Goal: Subscribe to service/newsletter

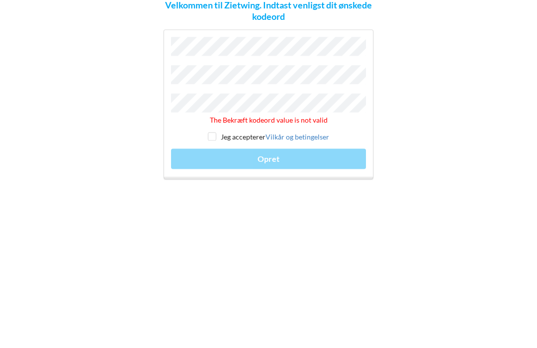
scroll to position [16, 0]
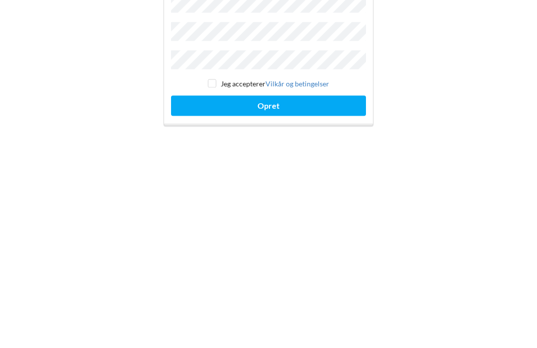
click at [210, 212] on input "checkbox" at bounding box center [212, 216] width 8 height 8
checkbox input "true"
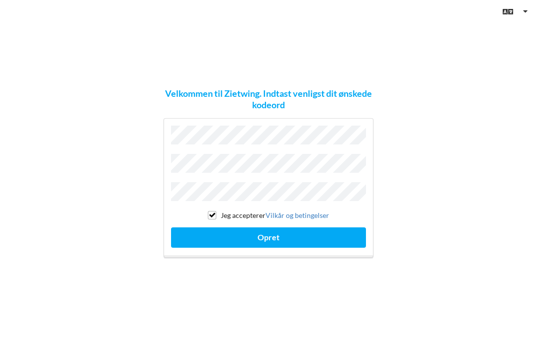
click at [276, 228] on button "Opret" at bounding box center [268, 238] width 195 height 20
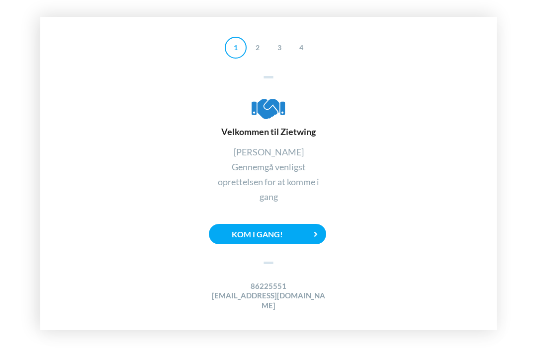
click at [310, 225] on icon at bounding box center [316, 235] width 20 height 20
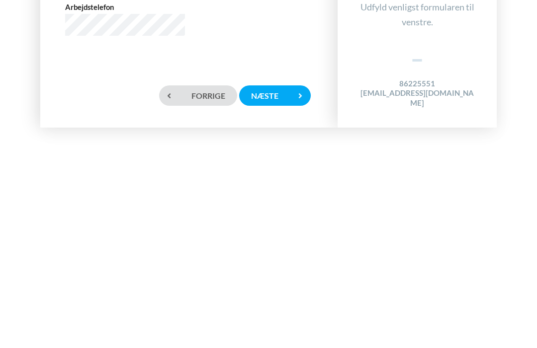
click at [286, 289] on div "Næste" at bounding box center [275, 299] width 72 height 20
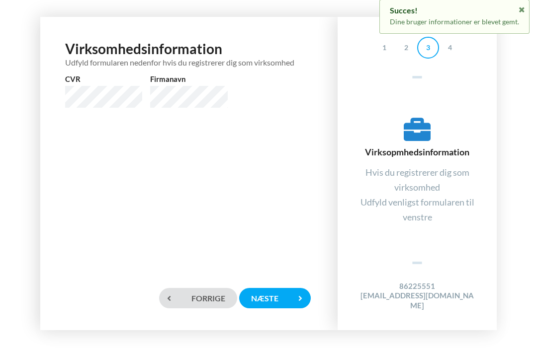
click at [284, 293] on div "Næste" at bounding box center [275, 299] width 72 height 20
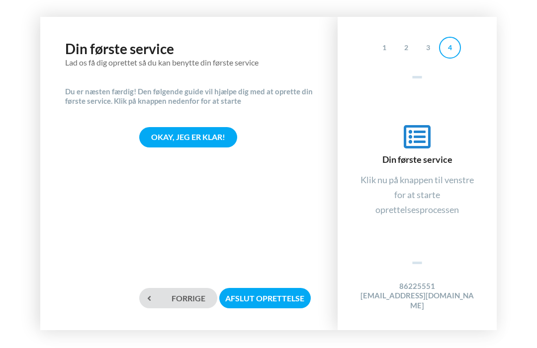
click at [213, 128] on div "Okay, jeg er klar!" at bounding box center [188, 138] width 98 height 20
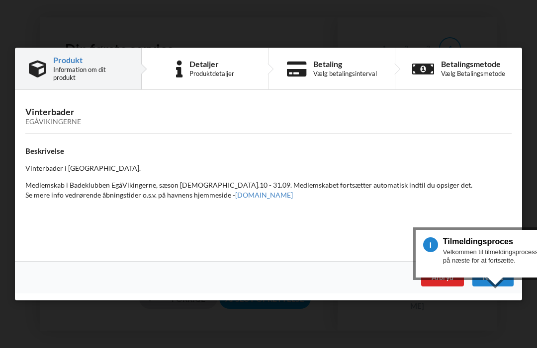
click at [492, 277] on div "Næste" at bounding box center [492, 278] width 41 height 18
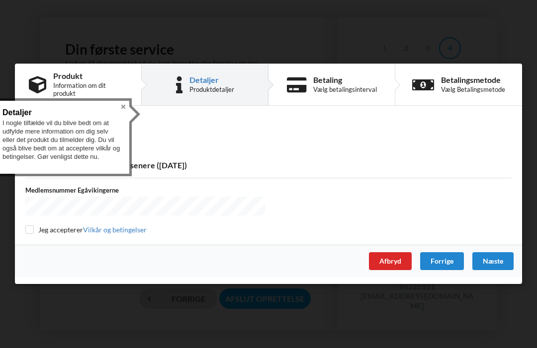
click at [26, 228] on input "checkbox" at bounding box center [29, 230] width 8 height 8
checkbox input "true"
click at [489, 262] on div "Næste" at bounding box center [492, 262] width 41 height 18
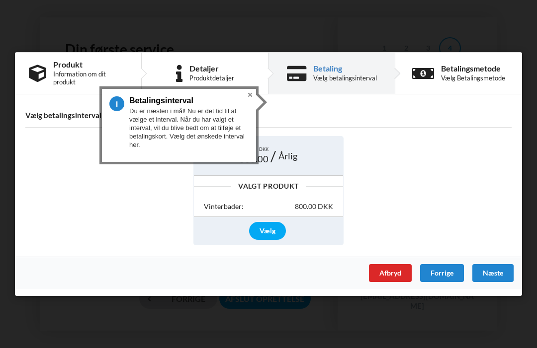
click at [268, 228] on div "Vælg" at bounding box center [267, 231] width 37 height 18
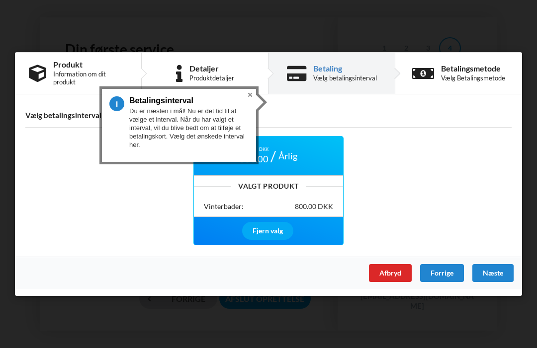
click at [491, 274] on div "Næste" at bounding box center [492, 273] width 41 height 18
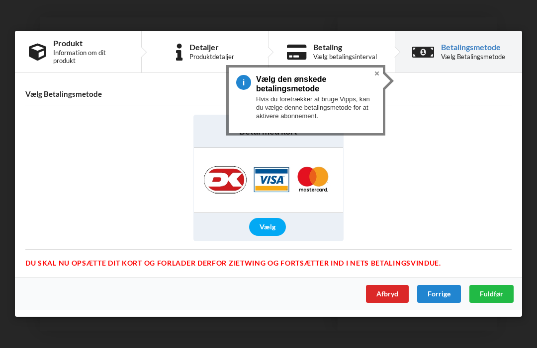
click at [270, 223] on div "Vælg" at bounding box center [267, 228] width 37 height 18
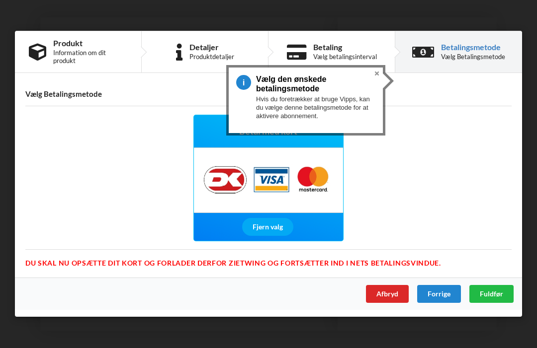
click at [491, 293] on span "Fuldfør" at bounding box center [491, 294] width 23 height 8
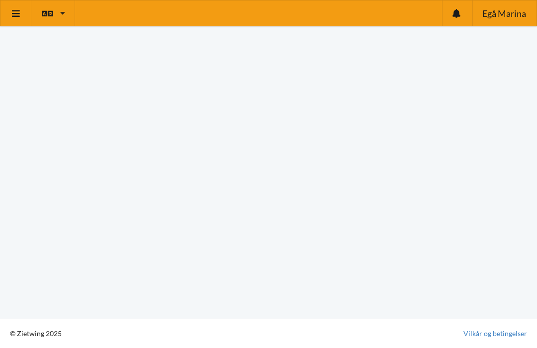
scroll to position [101, 0]
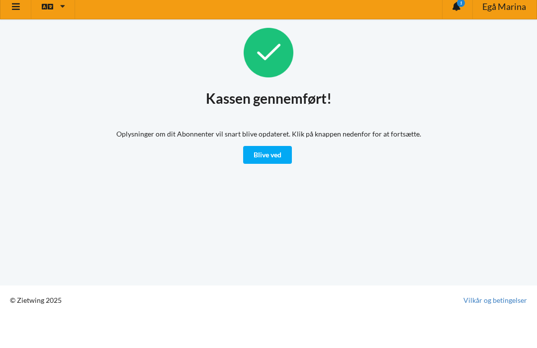
scroll to position [7, 0]
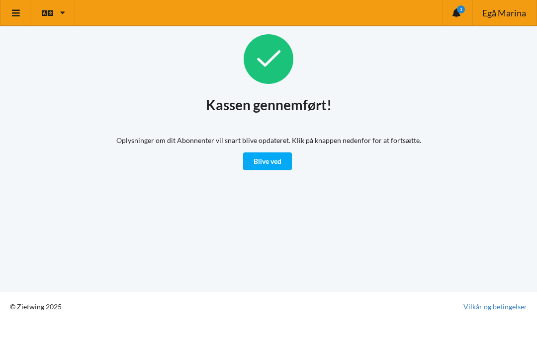
click at [271, 154] on link "Blive ved" at bounding box center [267, 162] width 49 height 18
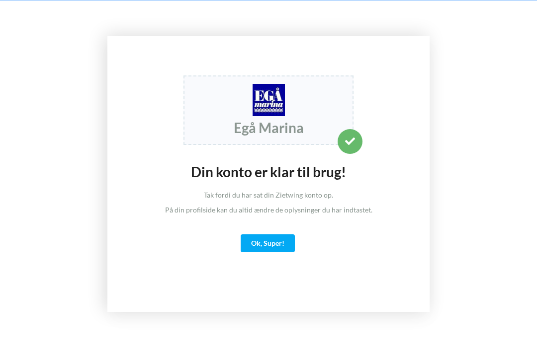
scroll to position [7, 0]
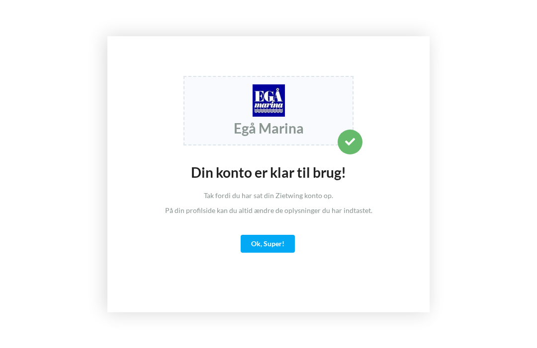
click at [275, 251] on div "Ok, Super!" at bounding box center [268, 244] width 54 height 18
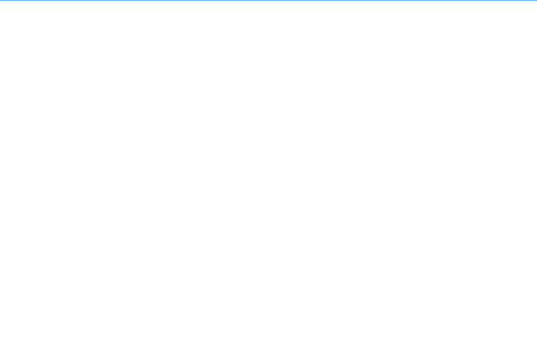
scroll to position [7, 0]
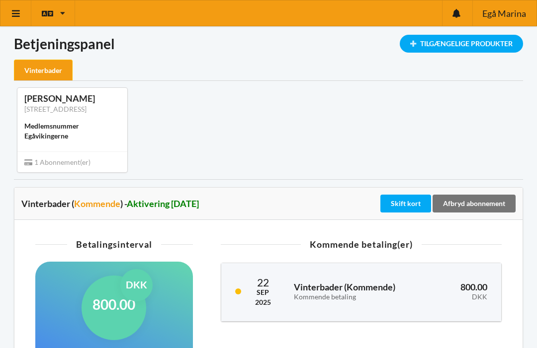
click at [14, 14] on icon at bounding box center [16, 13] width 10 height 9
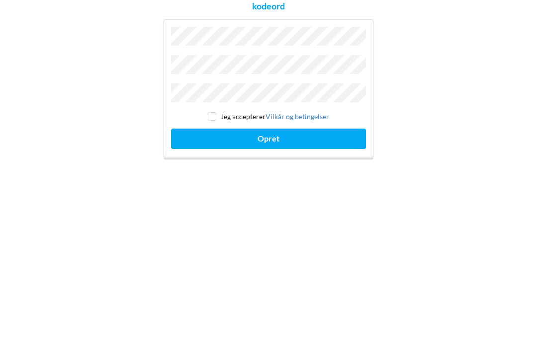
click at [211, 212] on input "checkbox" at bounding box center [212, 216] width 8 height 8
checkbox input "true"
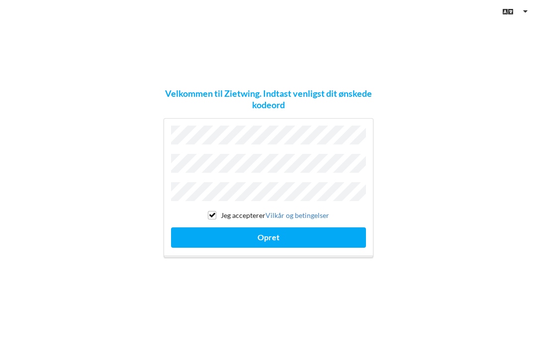
click at [271, 228] on button "Opret" at bounding box center [268, 238] width 195 height 20
